Goal: Transaction & Acquisition: Purchase product/service

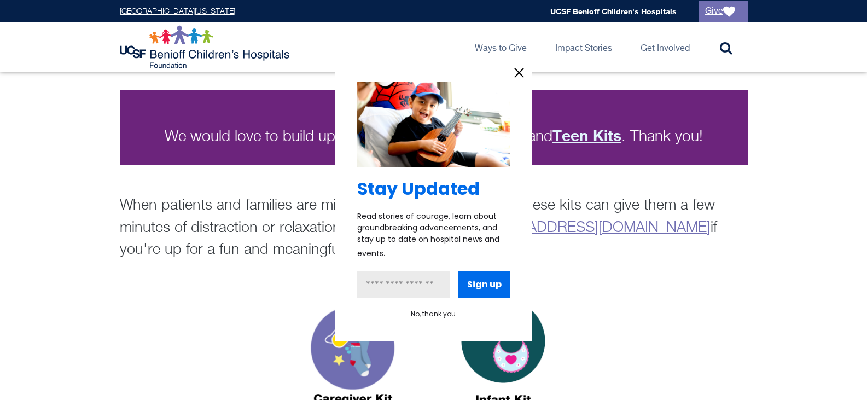
scroll to position [273, 0]
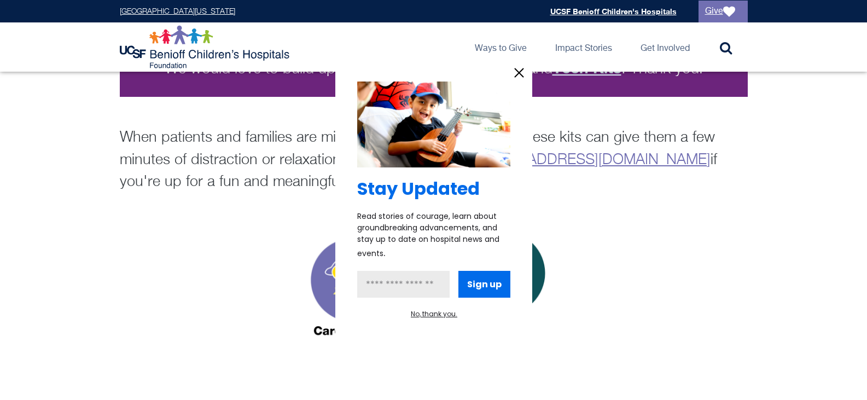
click at [222, 205] on div at bounding box center [433, 200] width 867 height 400
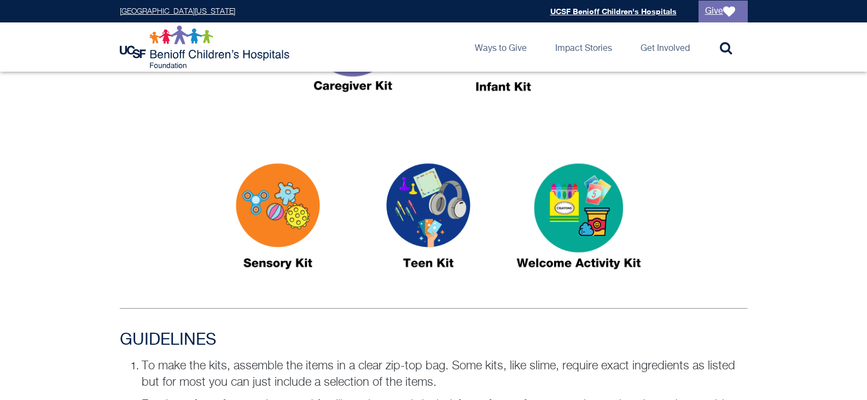
scroll to position [492, 0]
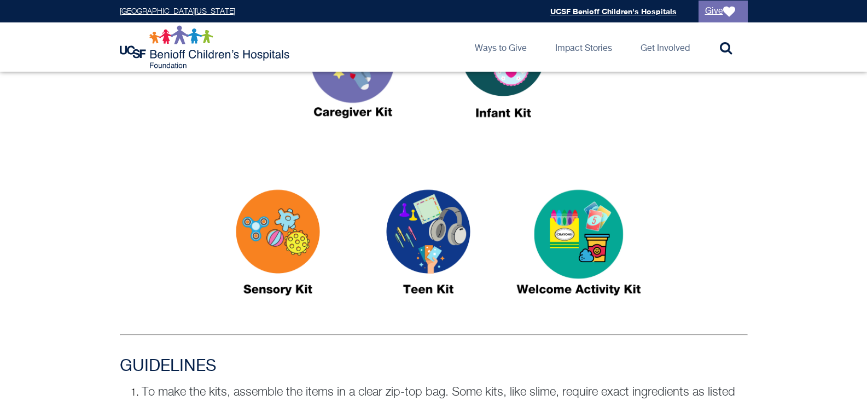
click at [589, 221] on img at bounding box center [578, 247] width 137 height 158
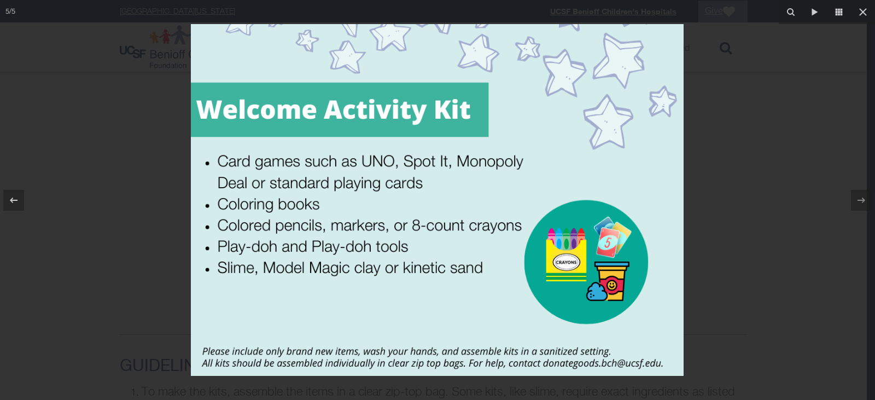
click at [712, 203] on div at bounding box center [437, 200] width 875 height 400
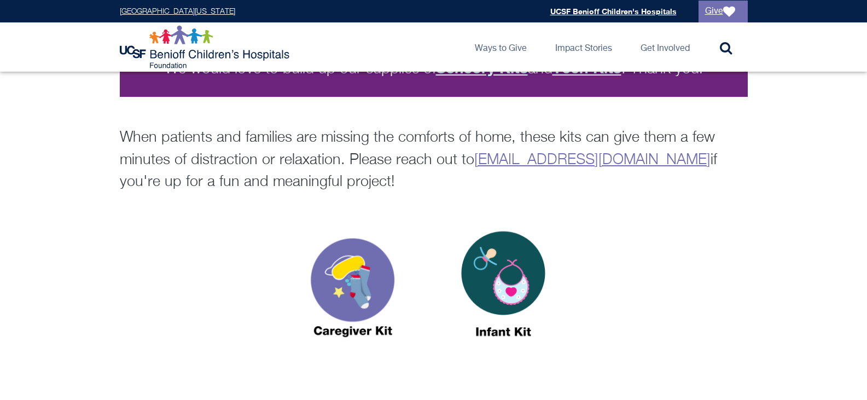
scroll to position [109, 0]
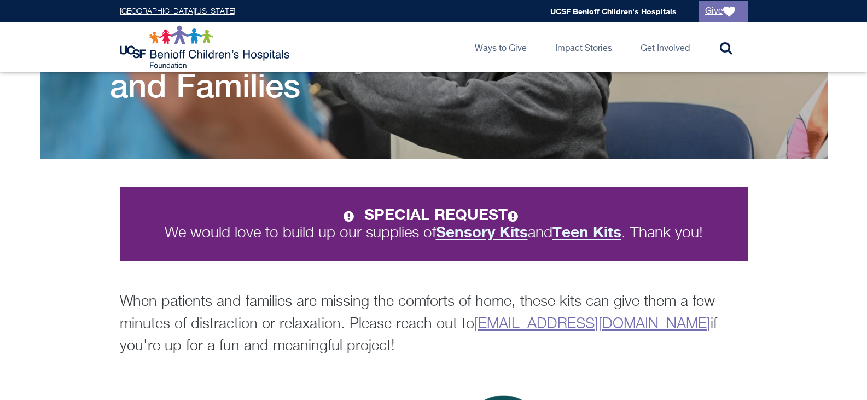
click at [572, 231] on strong "Teen Kits" at bounding box center [586, 232] width 69 height 18
click at [496, 228] on strong "Sensory Kits" at bounding box center [482, 232] width 92 height 18
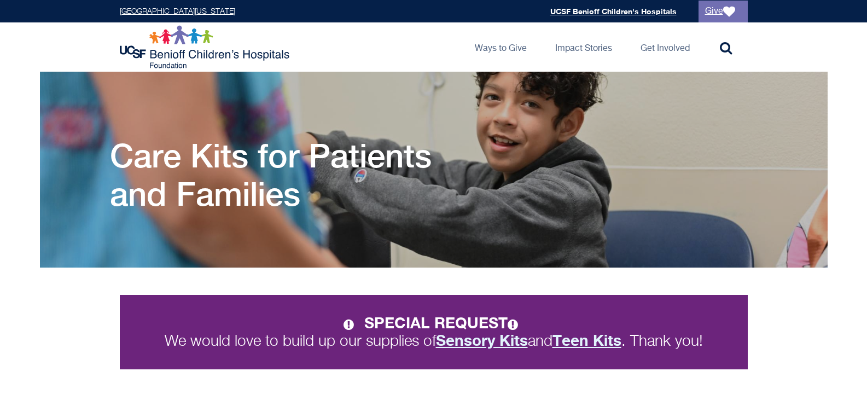
scroll to position [0, 0]
